Goal: Obtain resource: Obtain resource

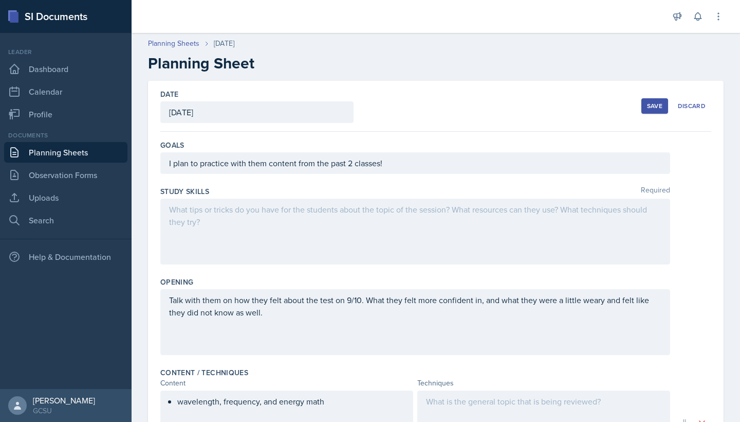
scroll to position [208, 0]
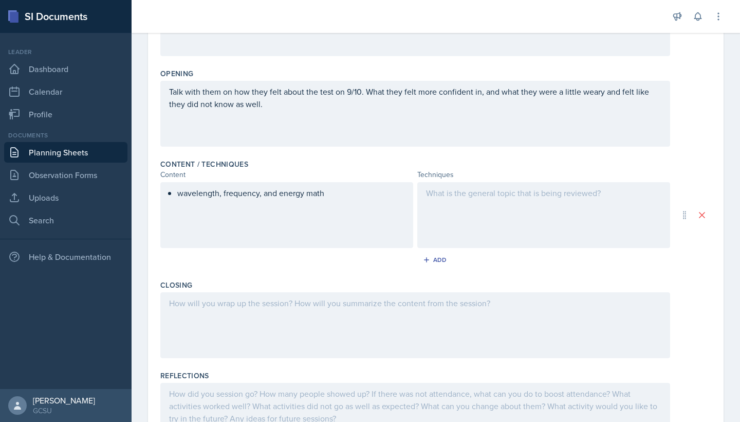
click at [478, 213] on div at bounding box center [543, 215] width 253 height 66
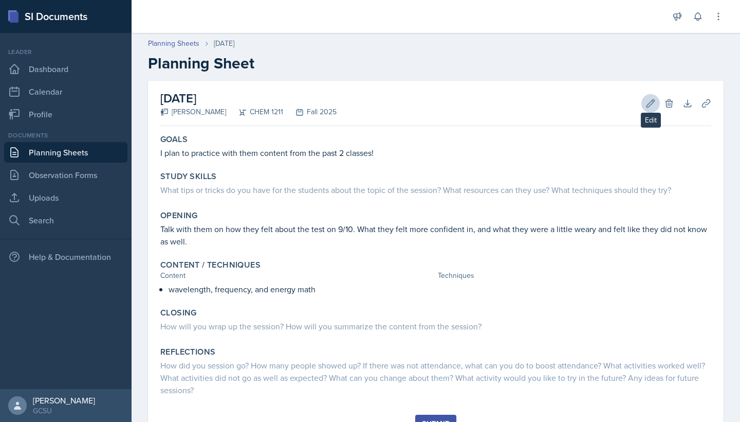
click at [648, 105] on icon at bounding box center [651, 103] width 10 height 10
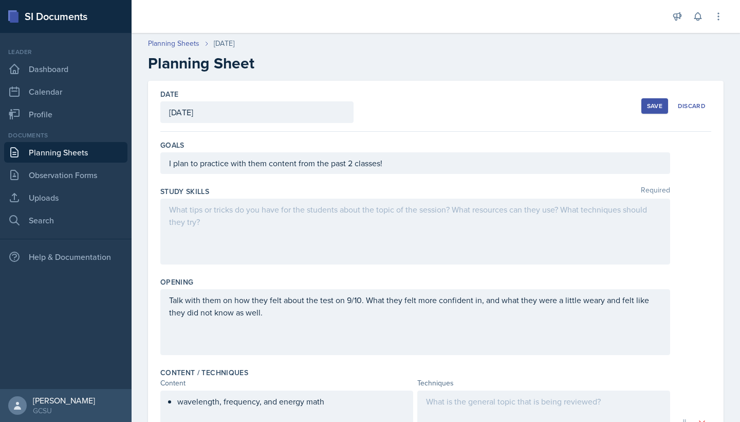
scroll to position [134, 0]
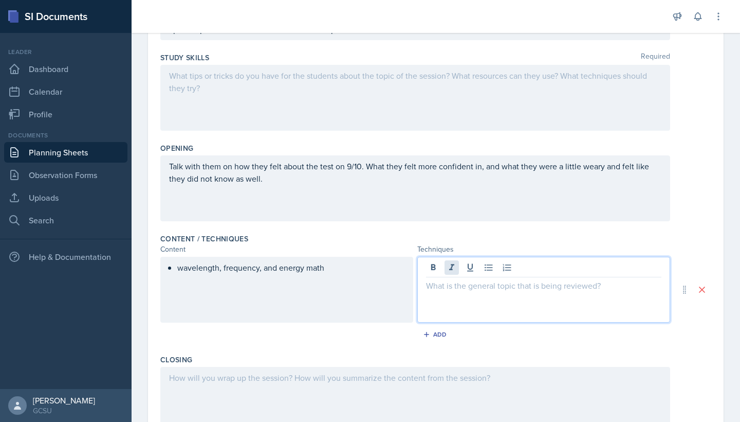
click at [454, 273] on div at bounding box center [543, 290] width 253 height 66
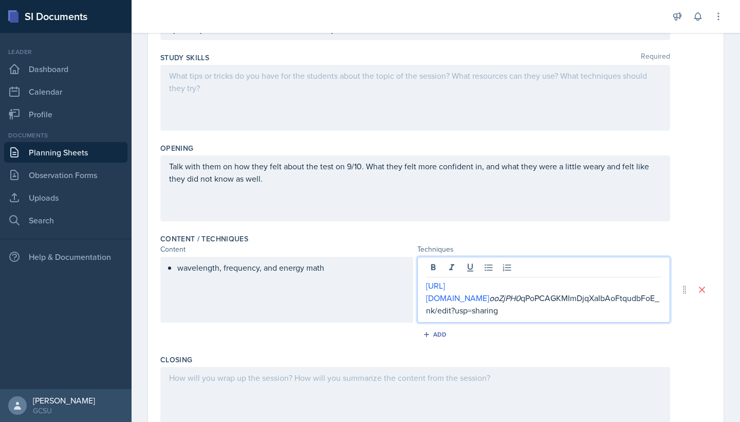
click at [508, 329] on div "Add" at bounding box center [435, 336] width 551 height 20
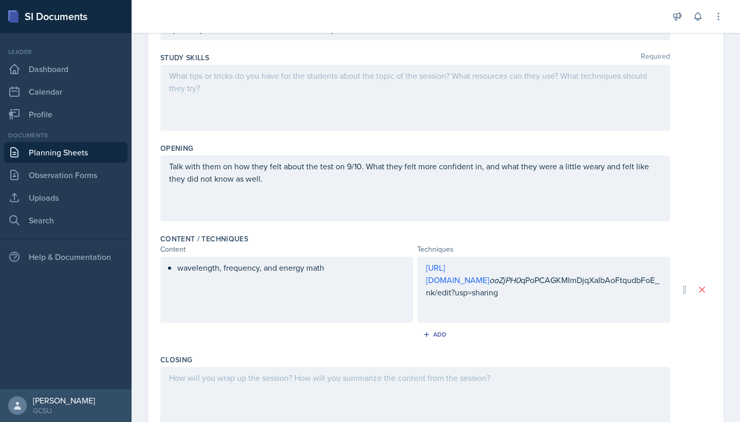
click at [276, 266] on div "wavelength, frequency, and energy math" at bounding box center [286, 290] width 253 height 66
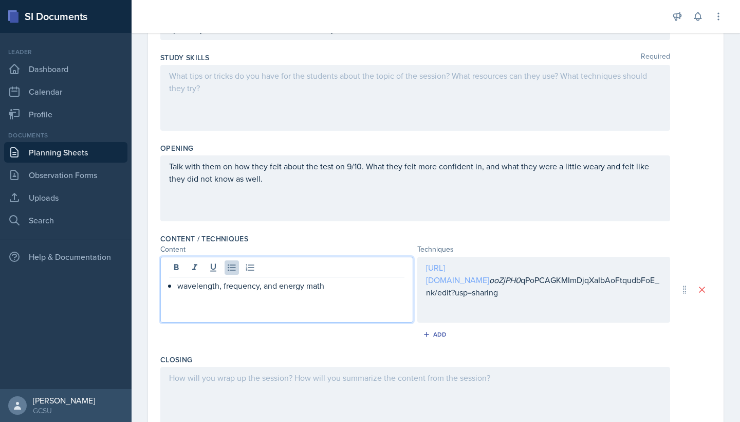
click at [528, 268] on div "[URL][DOMAIN_NAME] ooZjPH0 qPoPCAGKMImDjqXaIbAoFtqudbFoE_nk/edit?usp=sharing" at bounding box center [543, 290] width 253 height 66
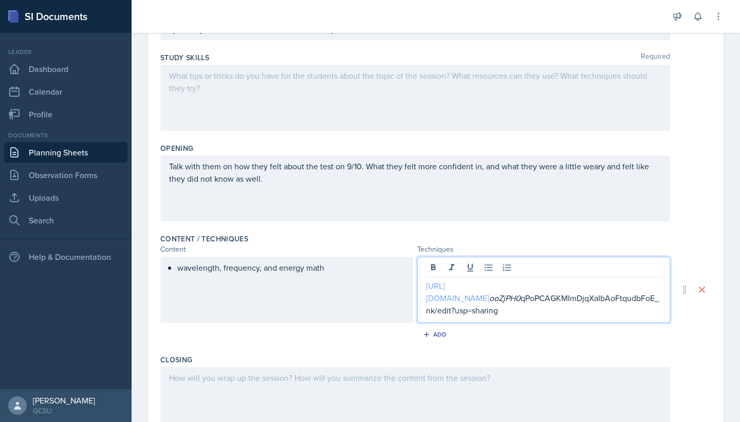
click at [489, 286] on link "[URL][DOMAIN_NAME]" at bounding box center [457, 292] width 63 height 24
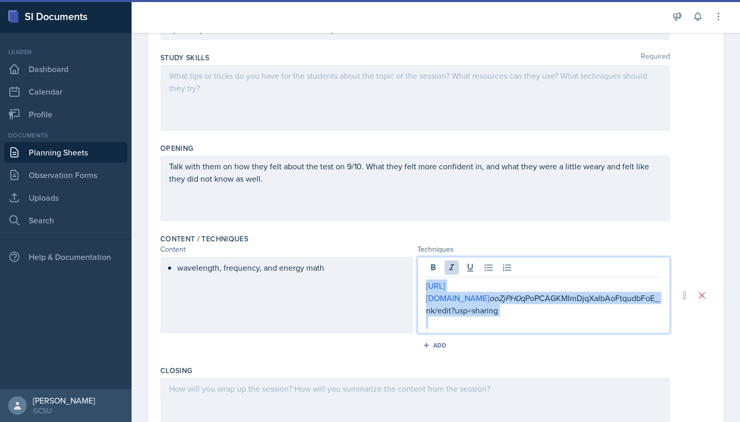
drag, startPoint x: 614, startPoint y: 307, endPoint x: 412, endPoint y: 287, distance: 203.6
click at [412, 287] on div "wavelength, frequency, and energy math https://docs.google.com/presentation/d/1…" at bounding box center [415, 295] width 510 height 77
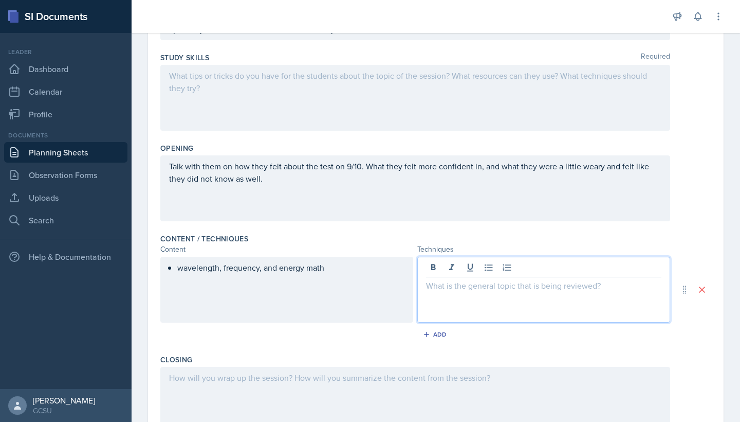
paste div
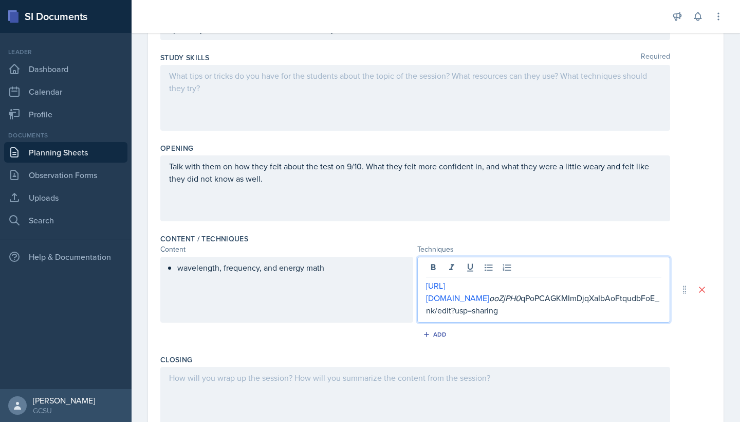
click at [340, 351] on div "Closing" at bounding box center [435, 395] width 551 height 90
click at [564, 268] on div "https://docs.google.com/presentation/d/1LF ooZjPH0 qPoPCAGKMImDjqXaIbAoFtqudbFo…" at bounding box center [543, 290] width 253 height 66
click at [489, 287] on link "[URL][DOMAIN_NAME]" at bounding box center [457, 292] width 63 height 24
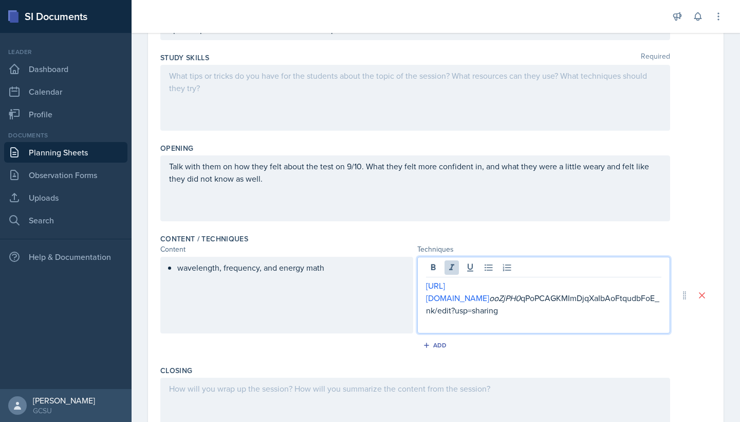
click at [388, 230] on div "Content / Techniques Content Techniques wavelength, frequency, and energy math …" at bounding box center [435, 295] width 551 height 132
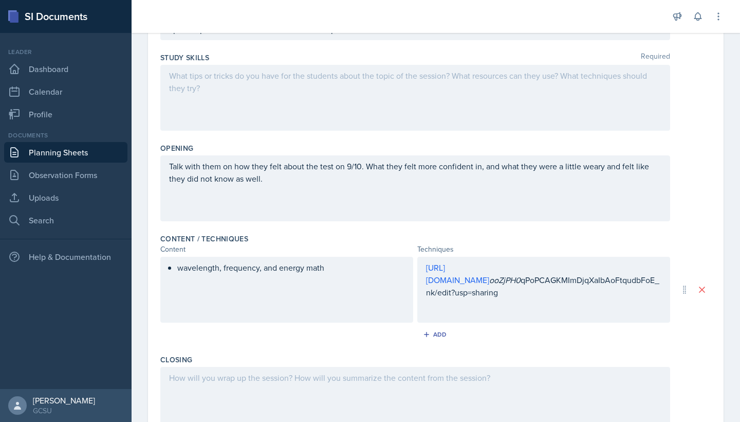
click at [476, 300] on div "https://docs.google.com/presentation/d/1LF ooZjPH0 qPoPCAGKMImDjqXaIbAoFtqudbFo…" at bounding box center [543, 290] width 253 height 66
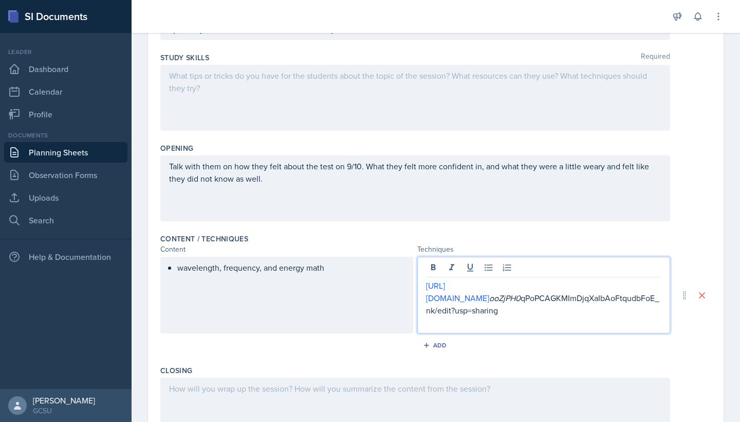
click at [521, 292] on em "ooZjPH0" at bounding box center [504, 297] width 31 height 11
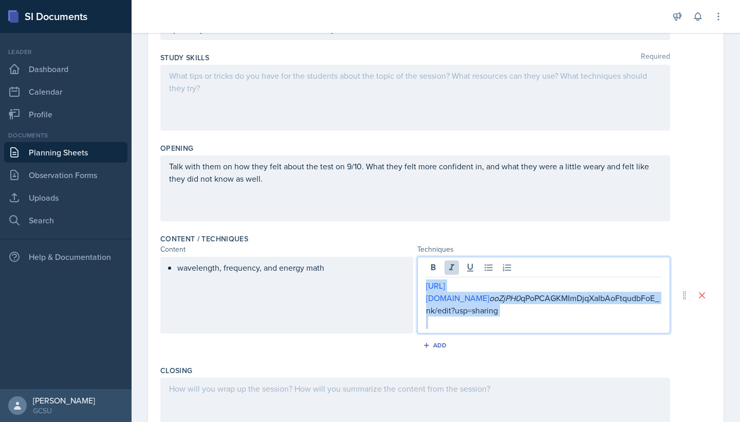
drag, startPoint x: 611, startPoint y: 310, endPoint x: 420, endPoint y: 278, distance: 193.9
click at [420, 278] on div "https://docs.google.com/presentation/d/1LF ooZjPH0 qPoPCAGKMImDjqXaIbAoFtqudbFo…" at bounding box center [543, 295] width 253 height 77
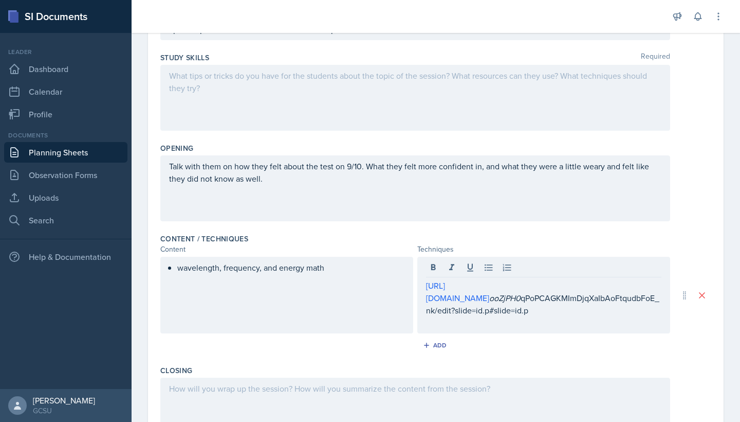
click at [338, 308] on div "wavelength, frequency, and energy math" at bounding box center [286, 295] width 253 height 77
